Goal: Obtain resource: Download file/media

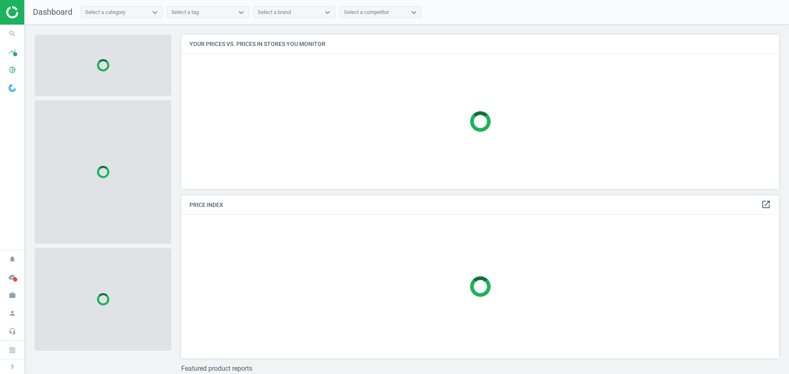
scroll to position [167, 604]
click at [5, 56] on span "timeline" at bounding box center [12, 52] width 25 height 18
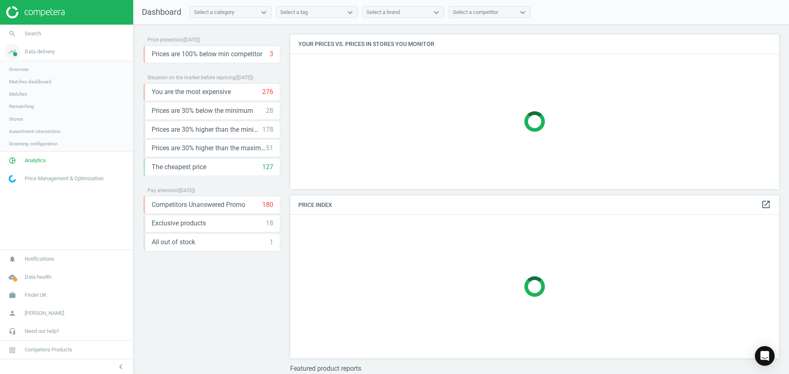
scroll to position [167, 496]
click at [33, 156] on link "pie_chart_outlined Analytics" at bounding box center [66, 161] width 133 height 18
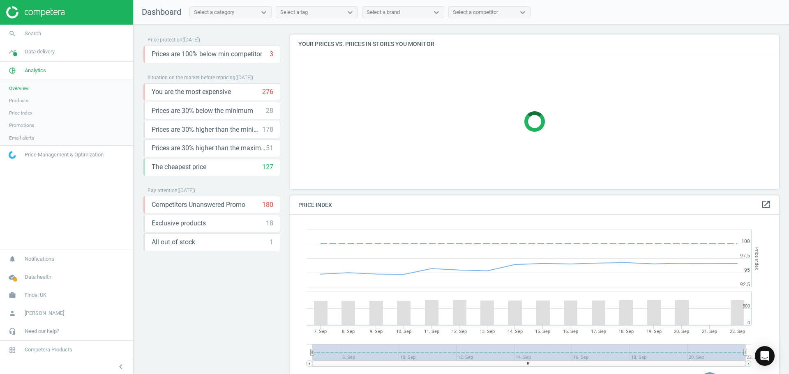
scroll to position [202, 496]
click at [20, 99] on span "Products" at bounding box center [18, 100] width 19 height 7
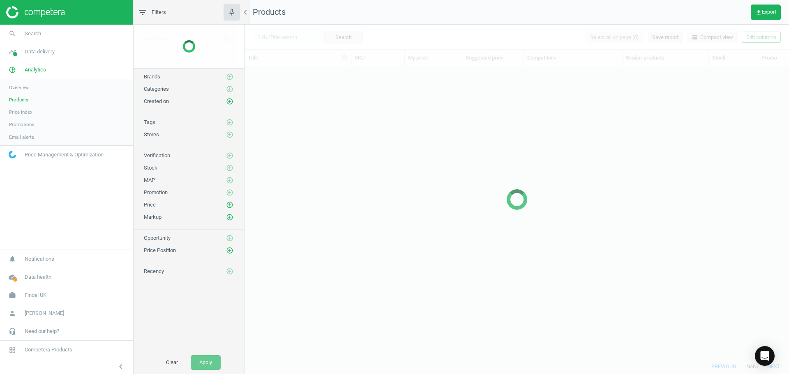
scroll to position [280, 538]
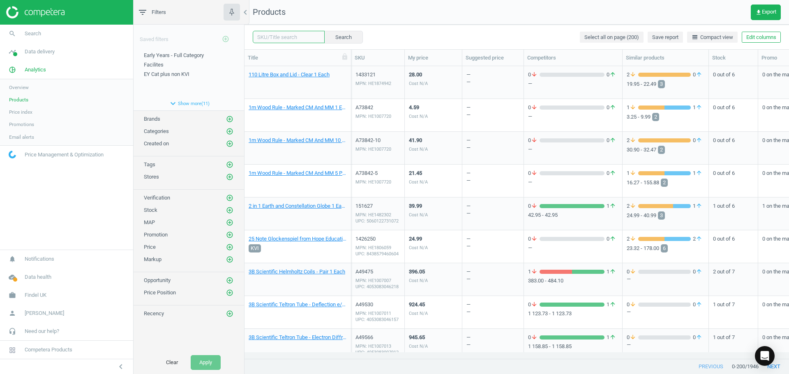
click at [274, 41] on input "text" at bounding box center [289, 37] width 72 height 12
type input "Comfi"
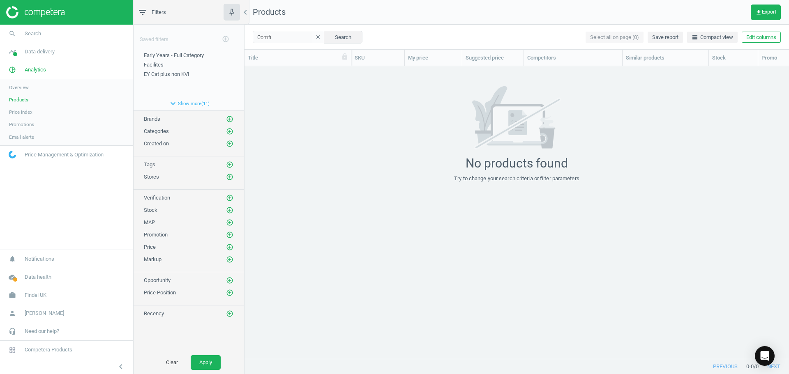
click at [315, 35] on icon "clear" at bounding box center [318, 37] width 6 height 6
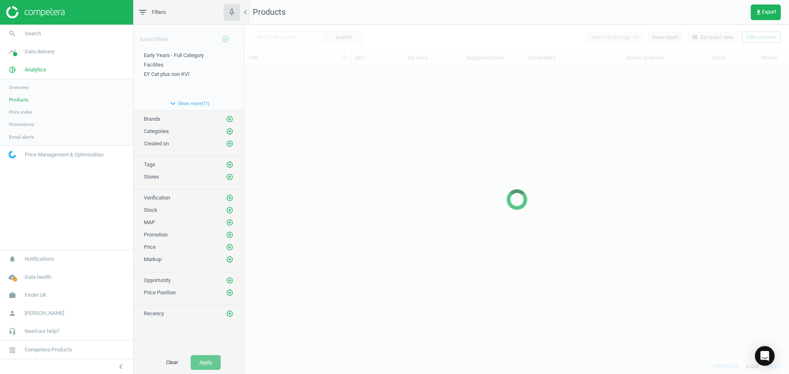
click at [326, 35] on div at bounding box center [517, 200] width 544 height 350
click at [398, 38] on div at bounding box center [517, 200] width 544 height 350
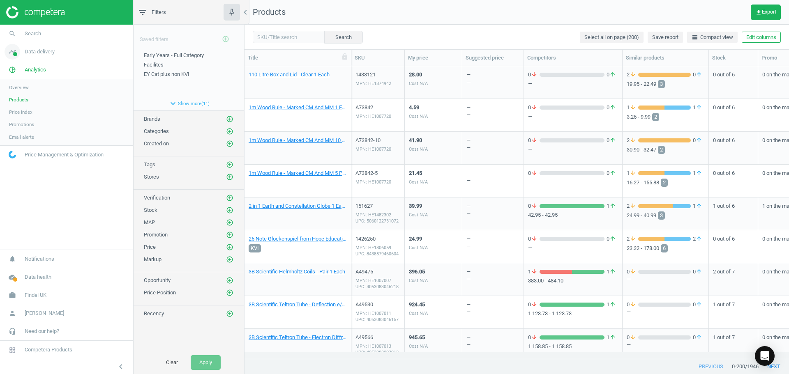
click at [30, 53] on span "Data delivery" at bounding box center [40, 51] width 30 height 7
click at [44, 131] on span "Assortment intersection" at bounding box center [34, 131] width 51 height 7
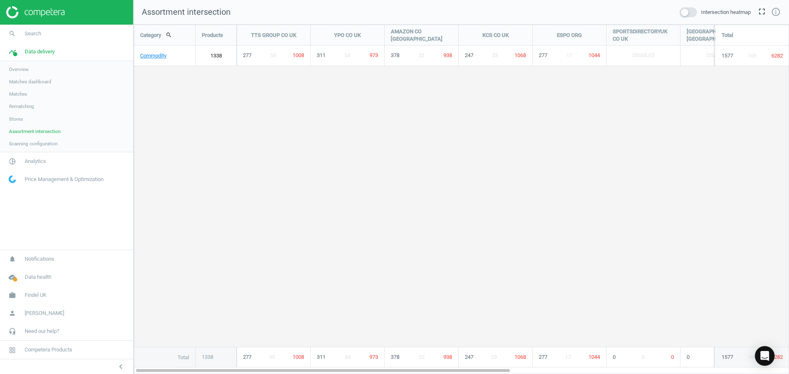
scroll to position [362, 668]
click at [184, 52] on link "Commodity" at bounding box center [164, 56] width 61 height 21
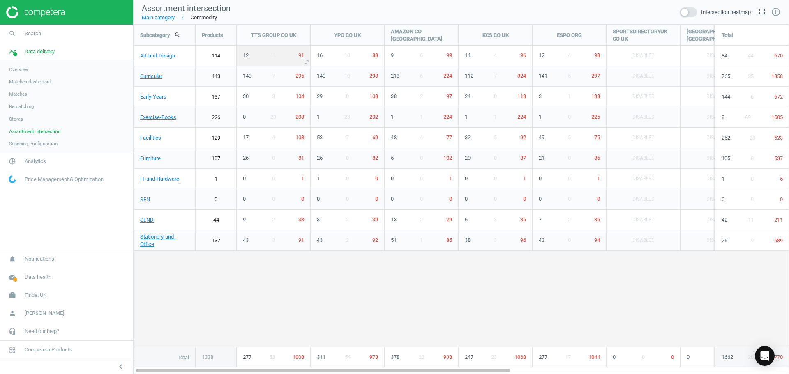
scroll to position [362, 668]
click at [227, 98] on link "137" at bounding box center [216, 97] width 41 height 21
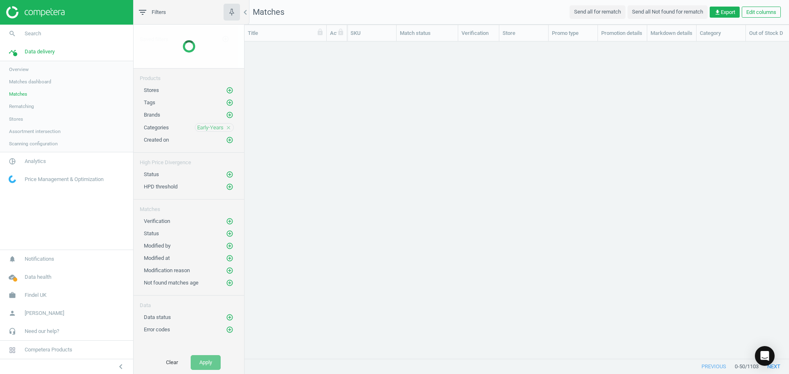
scroll to position [305, 538]
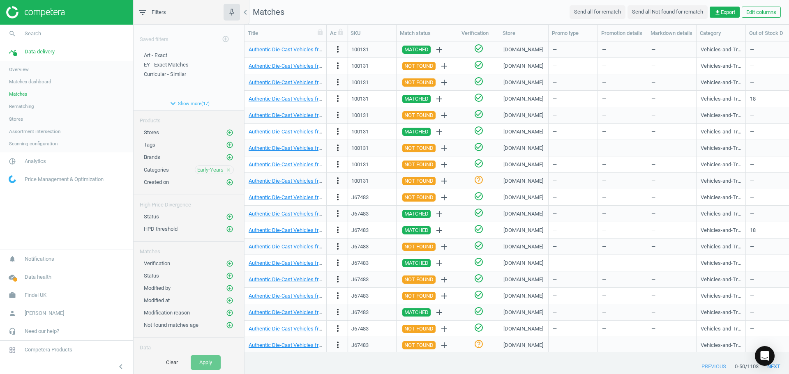
click at [51, 127] on link "Assortment intersection" at bounding box center [66, 131] width 133 height 12
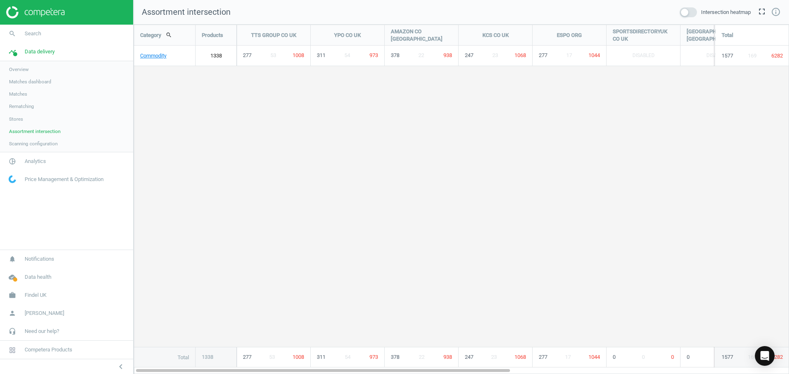
scroll to position [362, 668]
click at [164, 58] on link "Commodity" at bounding box center [164, 56] width 61 height 21
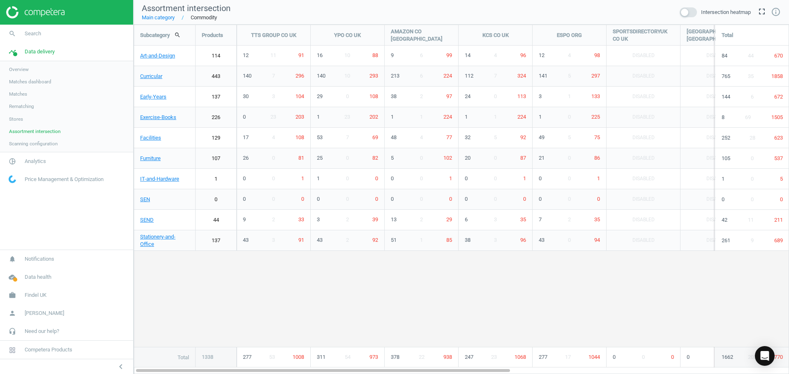
scroll to position [362, 668]
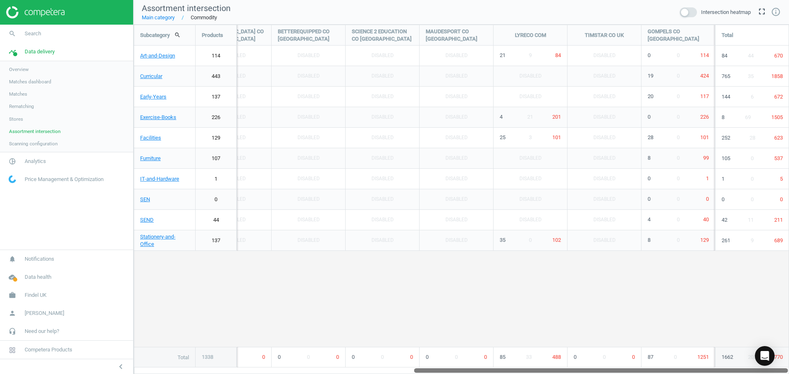
drag, startPoint x: 406, startPoint y: 370, endPoint x: 717, endPoint y: 379, distance: 310.8
click at [717, 374] on html "Group 2 Created with Sketch. ic/cloud_download/grey600 Created with Sketch. gra…" at bounding box center [394, 187] width 789 height 374
click at [676, 92] on div "20 0 117" at bounding box center [678, 97] width 74 height 20
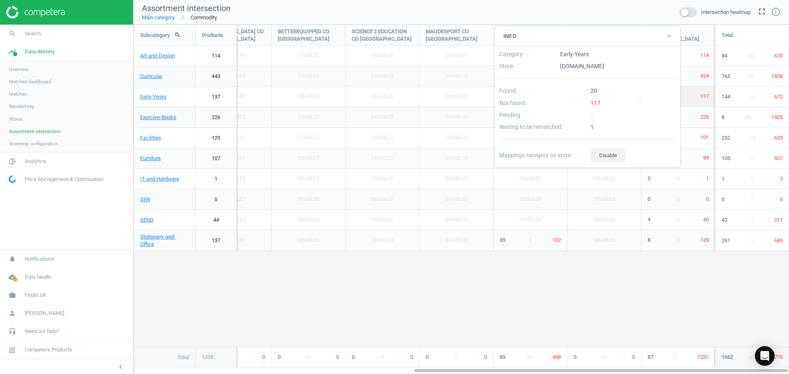
click at [596, 104] on div "117" at bounding box center [634, 105] width 92 height 12
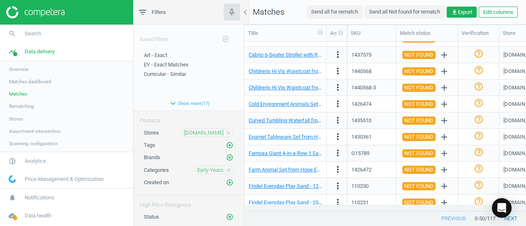
scroll to position [132, 0]
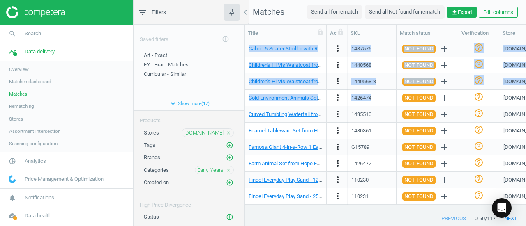
drag, startPoint x: 352, startPoint y: 48, endPoint x: 373, endPoint y: 99, distance: 55.1
click at [373, 99] on div "1426474" at bounding box center [371, 98] width 41 height 14
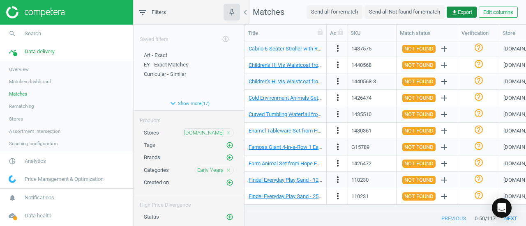
click at [465, 14] on span "get_app Export" at bounding box center [461, 12] width 21 height 7
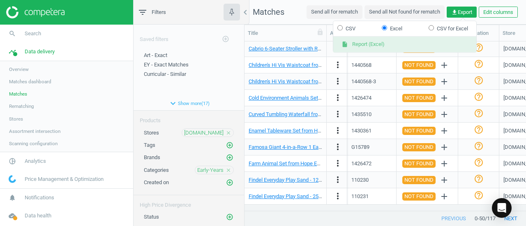
click at [367, 42] on button "insert_drive_file Report (Excel)" at bounding box center [404, 45] width 143 height 16
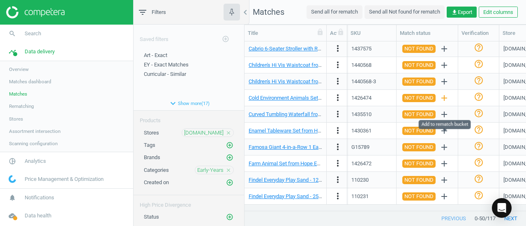
scroll to position [0, 0]
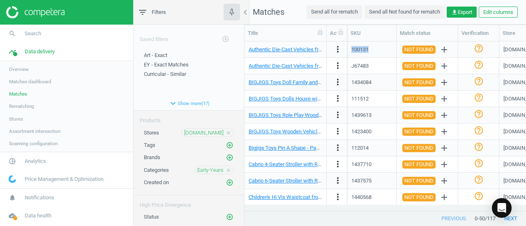
drag, startPoint x: 371, startPoint y: 54, endPoint x: 362, endPoint y: 50, distance: 10.7
click at [349, 51] on div "100131" at bounding box center [371, 50] width 49 height 16
copy div "100131"
drag, startPoint x: 369, startPoint y: 69, endPoint x: 338, endPoint y: 69, distance: 30.8
click at [338, 69] on div "Authentic Die-Cast Vehicles from Hope Education - Pack of 75 75 Pack more_vert …" at bounding box center [385, 66] width 281 height 16
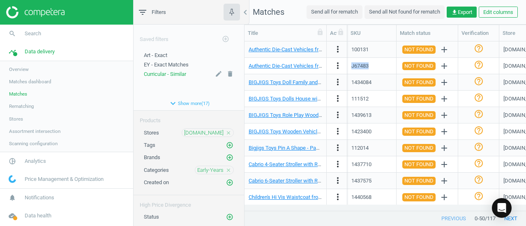
copy div "J67483"
click at [379, 84] on div "1434084" at bounding box center [371, 82] width 41 height 14
drag, startPoint x: 375, startPoint y: 84, endPoint x: 350, endPoint y: 84, distance: 24.7
click at [350, 84] on div "1434084" at bounding box center [371, 82] width 49 height 16
copy div "1434084"
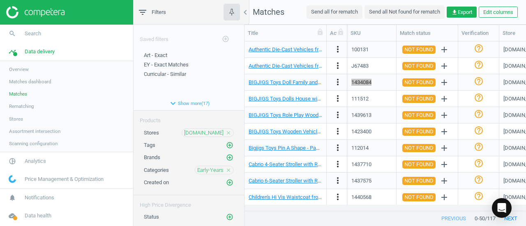
scroll to position [41, 0]
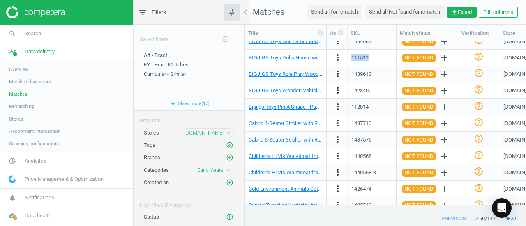
drag, startPoint x: 376, startPoint y: 60, endPoint x: 351, endPoint y: 60, distance: 25.5
click at [351, 60] on div "111512" at bounding box center [371, 58] width 49 height 16
copy div "111512"
drag, startPoint x: 377, startPoint y: 75, endPoint x: 351, endPoint y: 74, distance: 26.3
click at [351, 74] on div "1439613" at bounding box center [371, 74] width 49 height 16
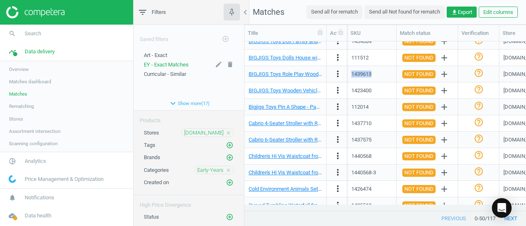
copy div "1439613"
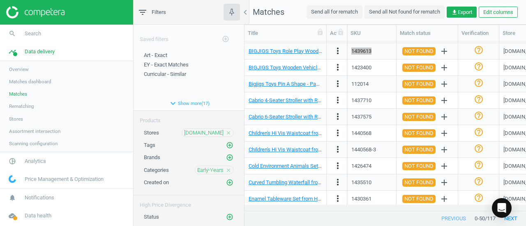
scroll to position [82, 0]
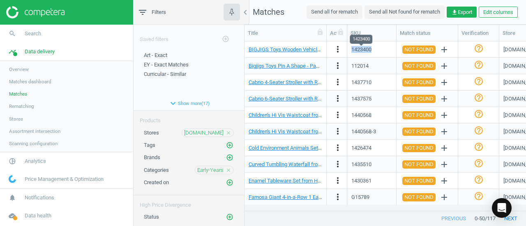
drag, startPoint x: 373, startPoint y: 57, endPoint x: 352, endPoint y: 53, distance: 21.4
click at [352, 53] on div "1423400" at bounding box center [371, 50] width 49 height 16
copy div "1423400"
click at [365, 84] on div "1437710" at bounding box center [361, 82] width 20 height 7
drag, startPoint x: 362, startPoint y: 65, endPoint x: 352, endPoint y: 65, distance: 9.9
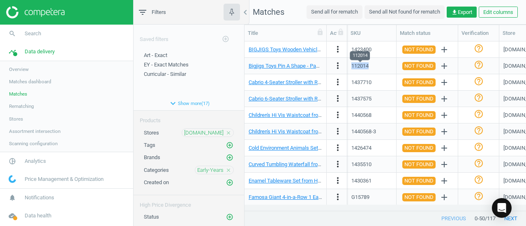
click at [352, 65] on div "112014" at bounding box center [371, 66] width 41 height 14
copy div "112014"
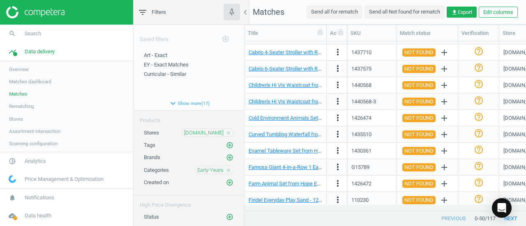
scroll to position [123, 0]
